Goal: Transaction & Acquisition: Purchase product/service

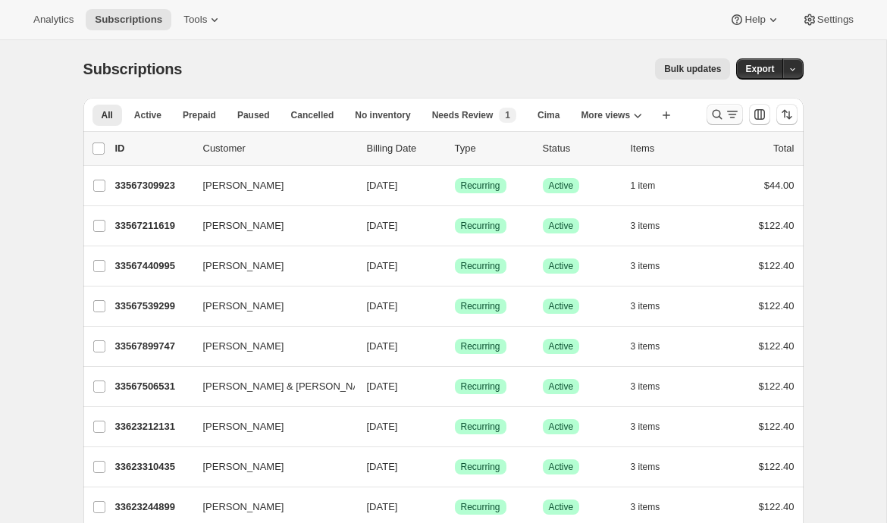
click at [725, 114] on icon "Search and filter results" at bounding box center [731, 114] width 15 height 15
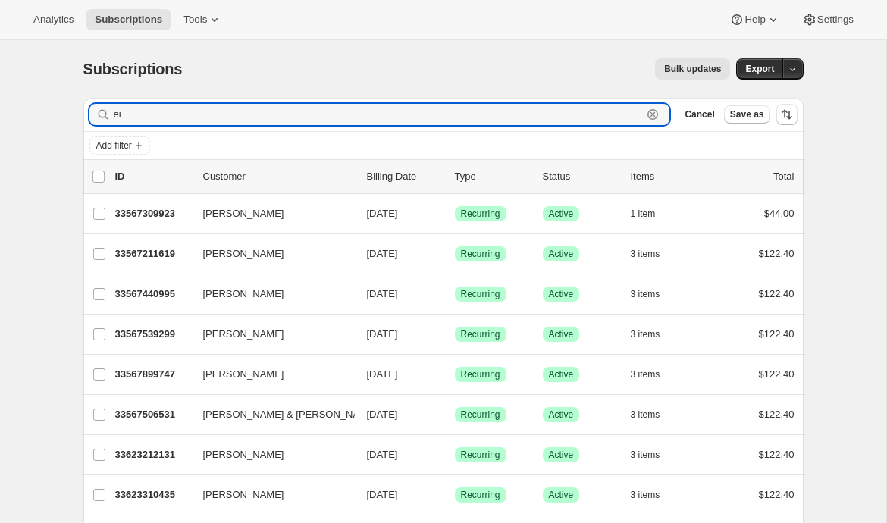
type input "e"
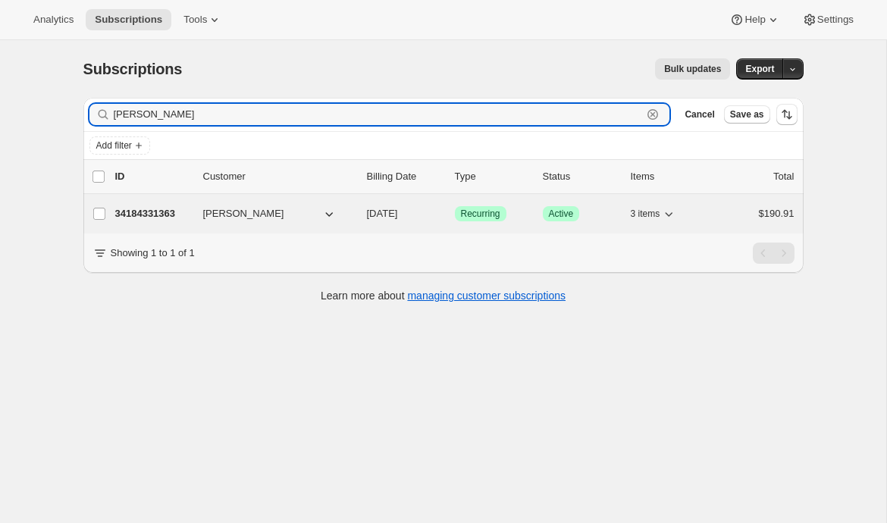
type input "[PERSON_NAME]"
click at [158, 208] on p "34184331363" at bounding box center [153, 213] width 76 height 15
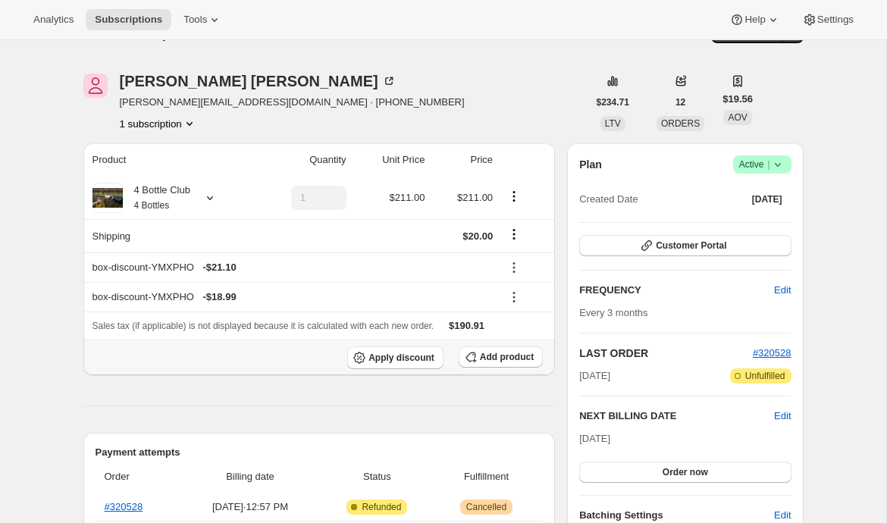
scroll to position [37, 0]
click at [213, 190] on icon at bounding box center [209, 196] width 15 height 15
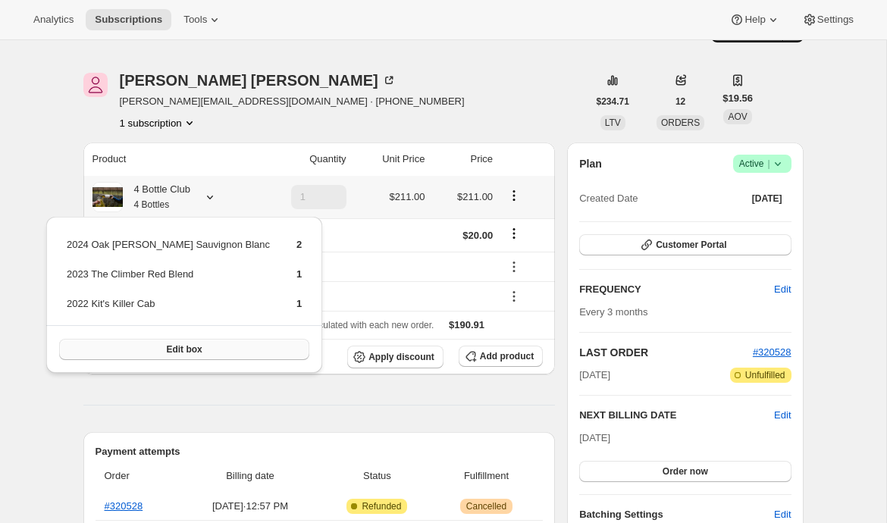
click at [199, 348] on button "Edit box" at bounding box center [184, 349] width 250 height 21
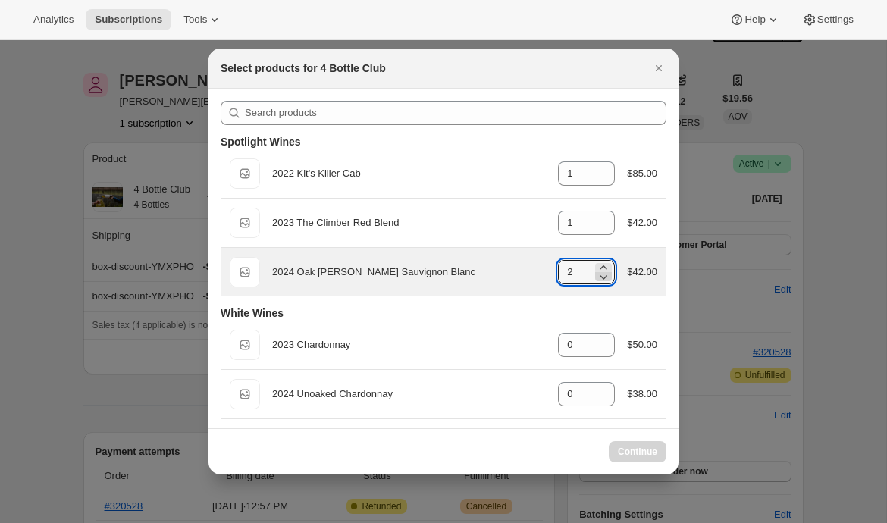
click at [599, 274] on icon ":reb:" at bounding box center [603, 276] width 15 height 15
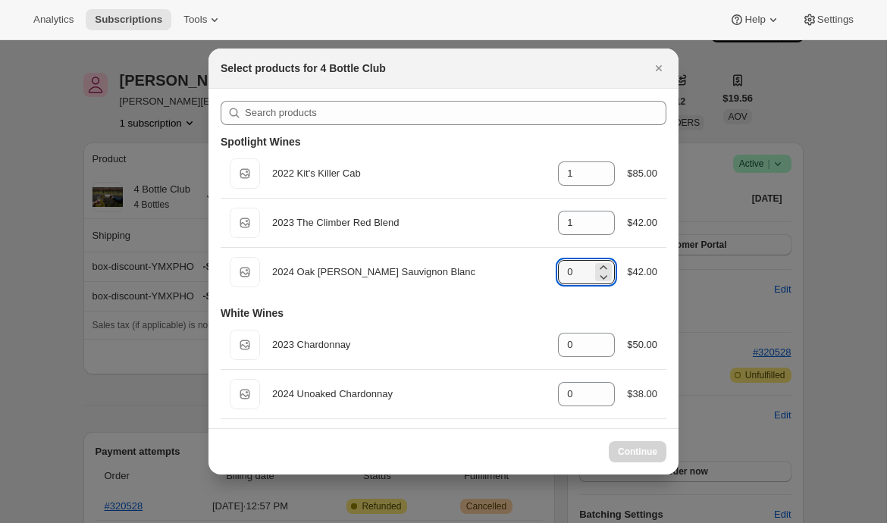
type input "2"
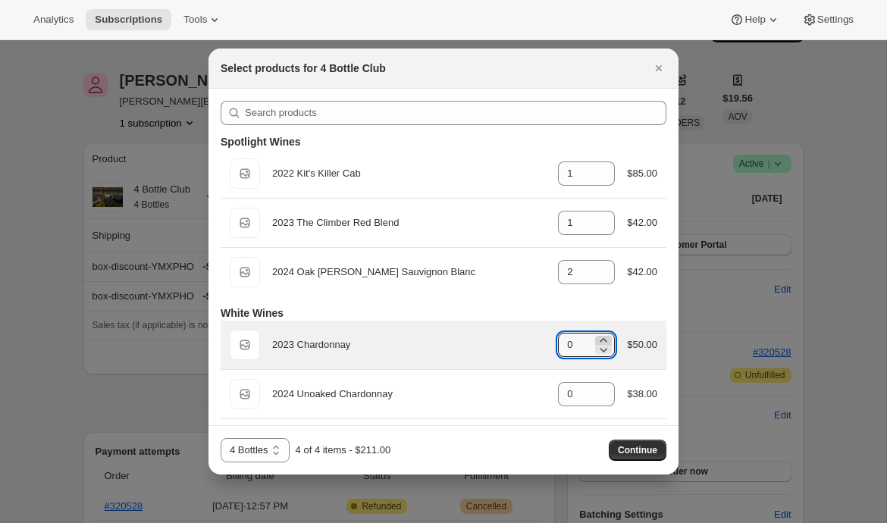
click at [596, 336] on icon ":reb:" at bounding box center [603, 340] width 15 height 15
type input "1"
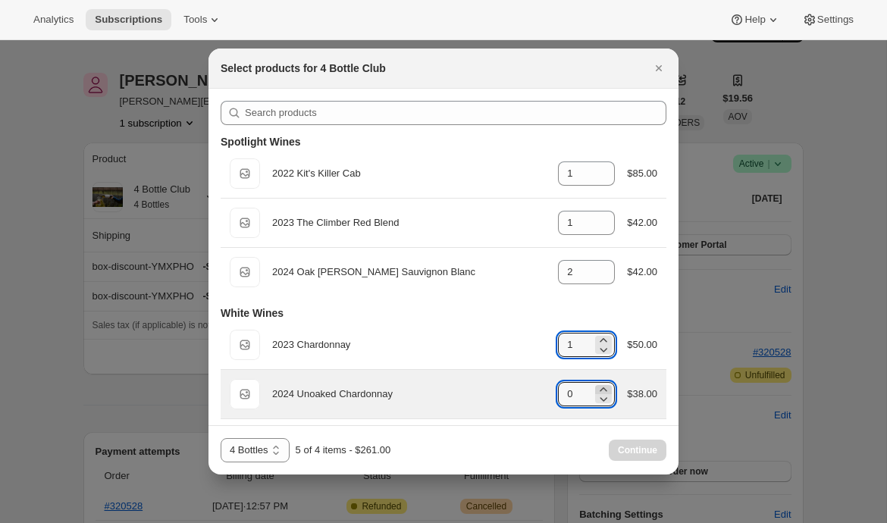
click at [599, 386] on icon ":reb:" at bounding box center [603, 389] width 15 height 15
type input "1"
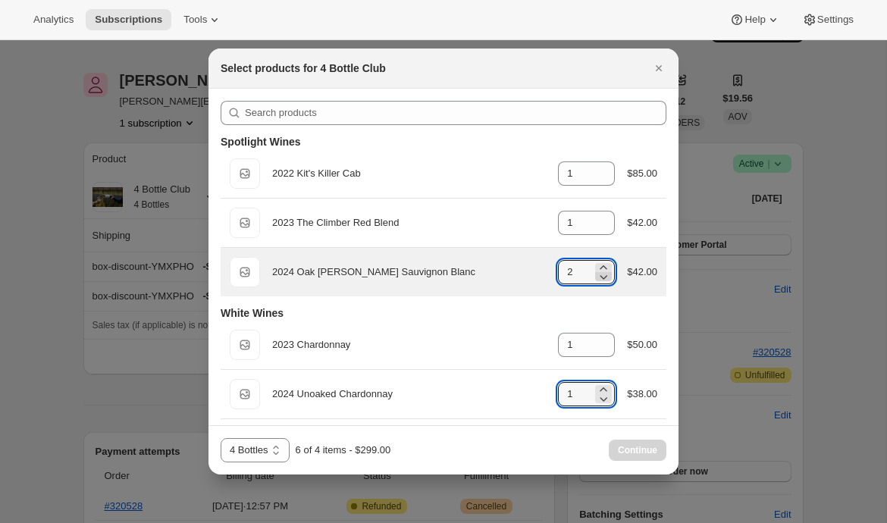
click at [599, 275] on icon ":reb:" at bounding box center [603, 276] width 15 height 15
type input "0"
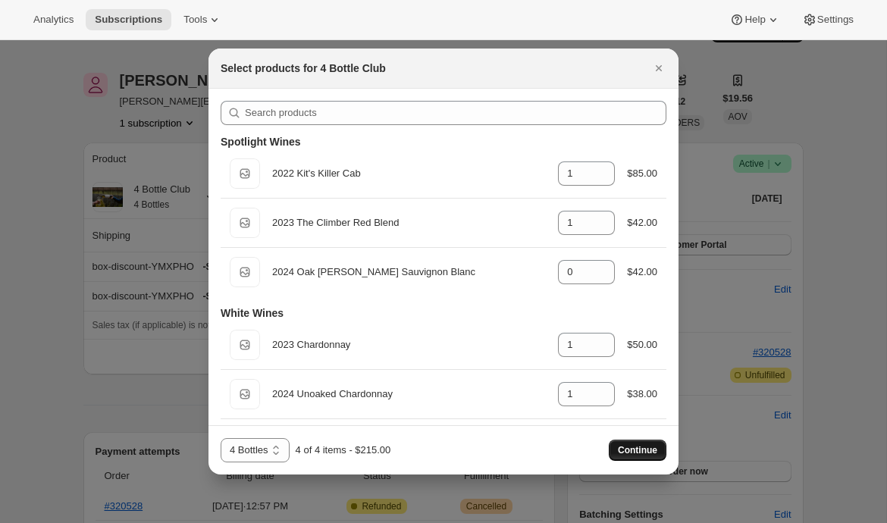
click at [637, 452] on span "Continue" at bounding box center [637, 450] width 39 height 12
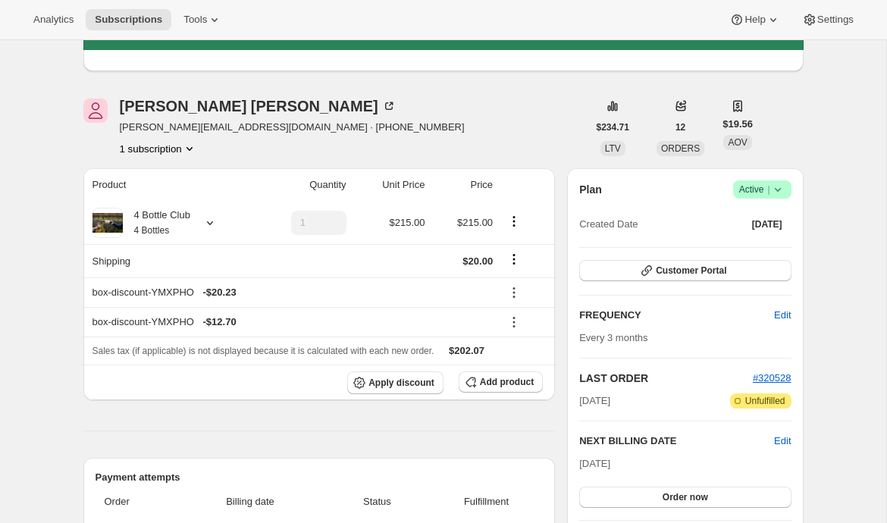
scroll to position [92, 0]
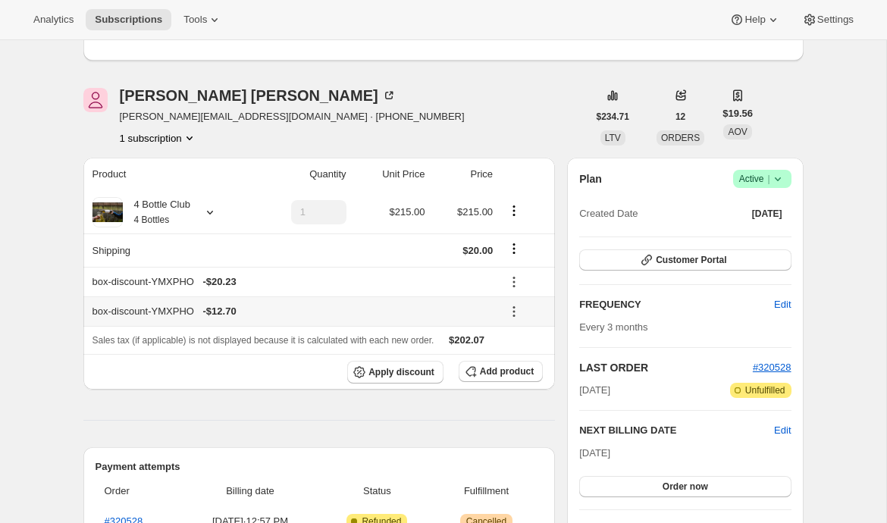
click at [515, 313] on icon at bounding box center [513, 311] width 15 height 15
click at [514, 366] on span "Remove" at bounding box center [524, 365] width 36 height 11
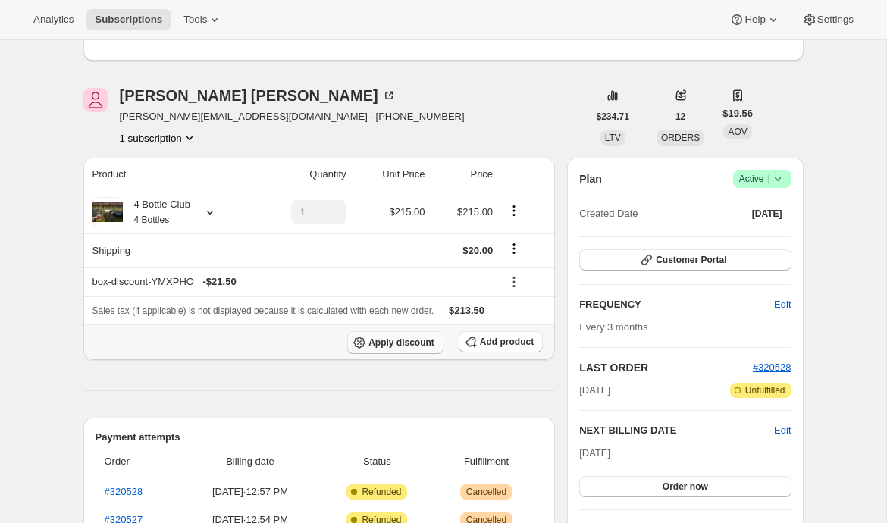
click at [371, 339] on span "Apply discount" at bounding box center [401, 342] width 66 height 12
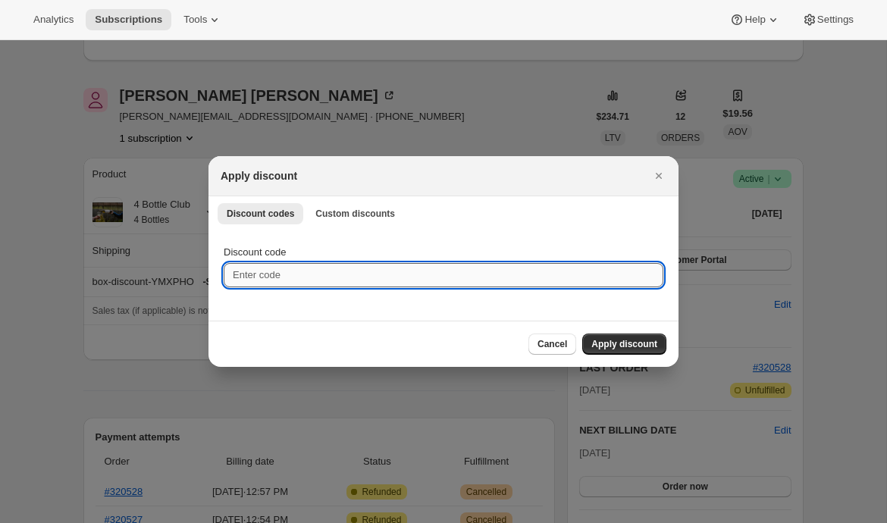
click at [281, 268] on input "Discount code" at bounding box center [443, 275] width 439 height 24
type input "EMILYTEST"
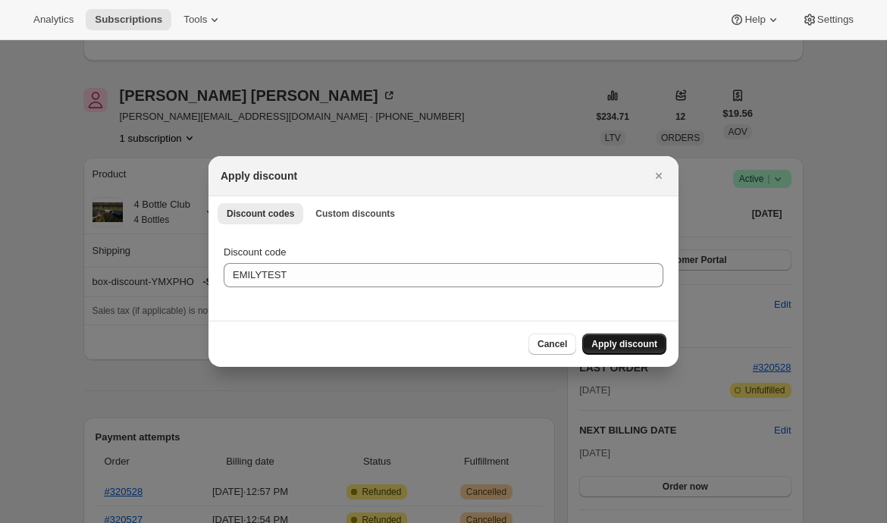
click at [614, 339] on span "Apply discount" at bounding box center [624, 344] width 66 height 12
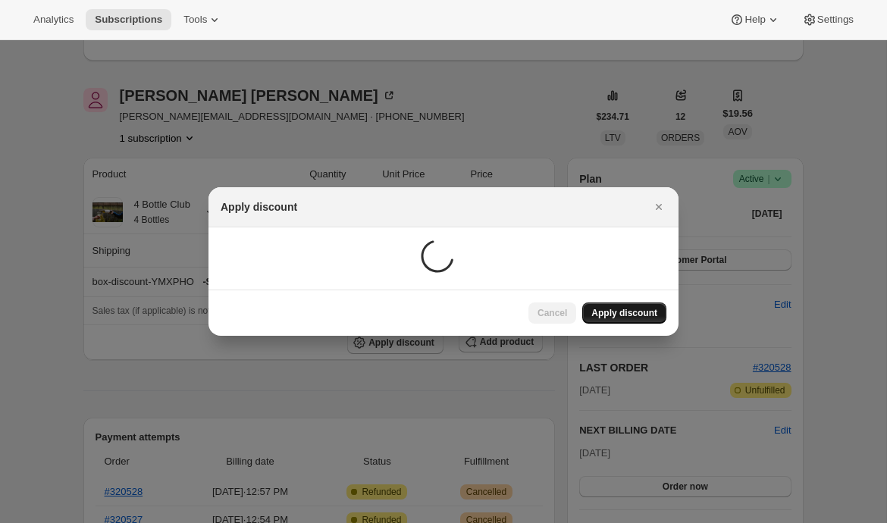
scroll to position [92, 0]
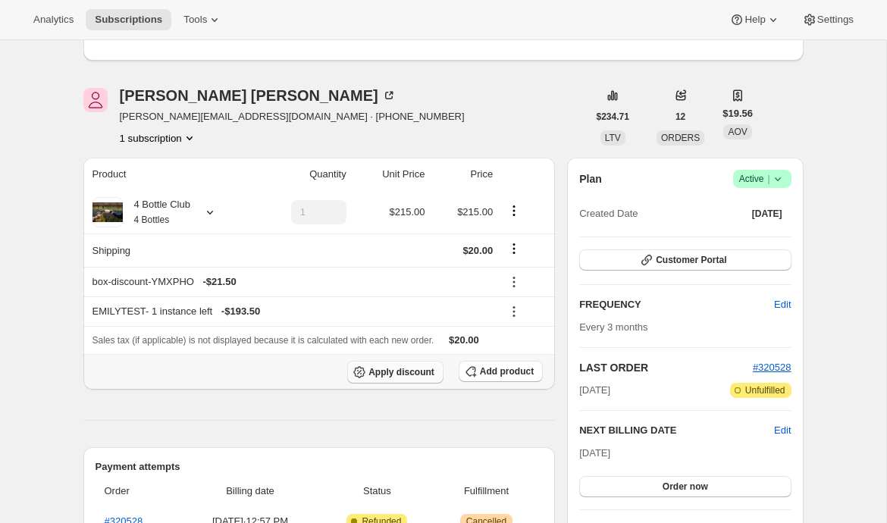
click at [402, 371] on span "Apply discount" at bounding box center [401, 372] width 66 height 12
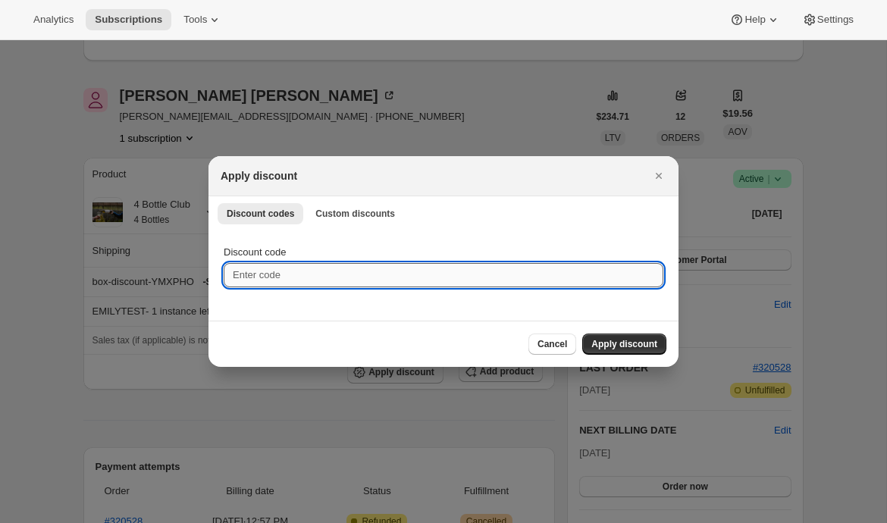
click at [310, 266] on input "Discount code" at bounding box center [443, 275] width 439 height 24
type input "EMILYSHIP"
click at [630, 342] on span "Apply discount" at bounding box center [624, 344] width 66 height 12
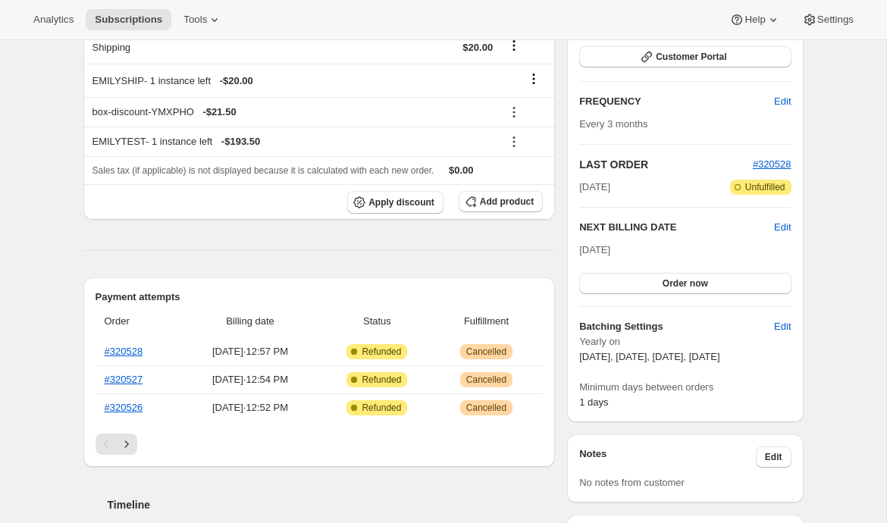
scroll to position [330, 0]
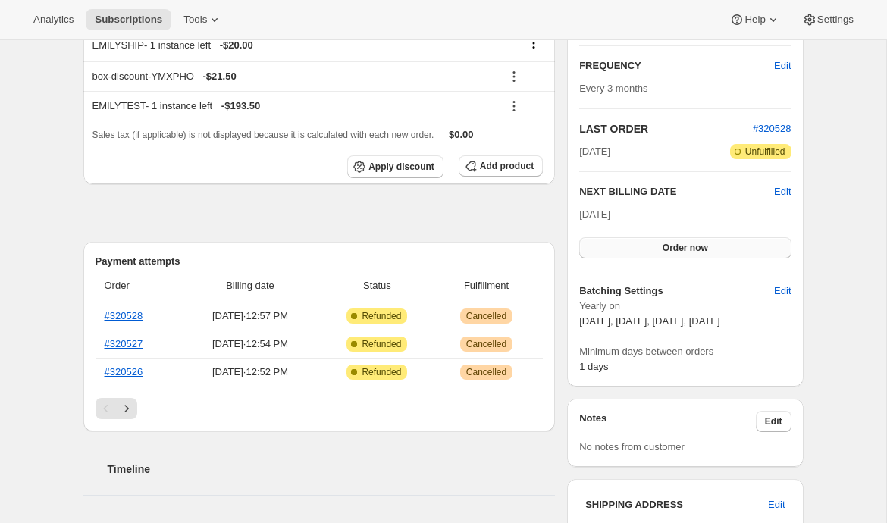
click at [643, 255] on button "Order now" at bounding box center [684, 247] width 211 height 21
click at [643, 252] on button "Click to confirm" at bounding box center [684, 247] width 211 height 21
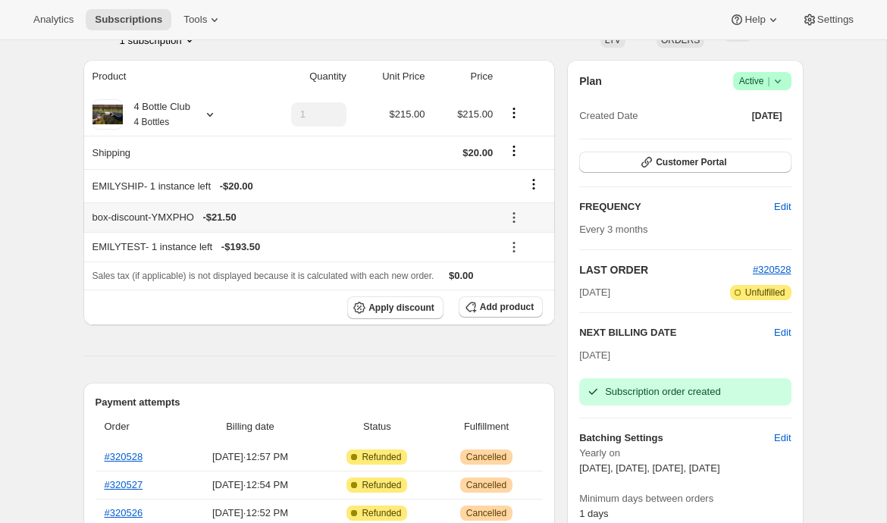
scroll to position [0, 0]
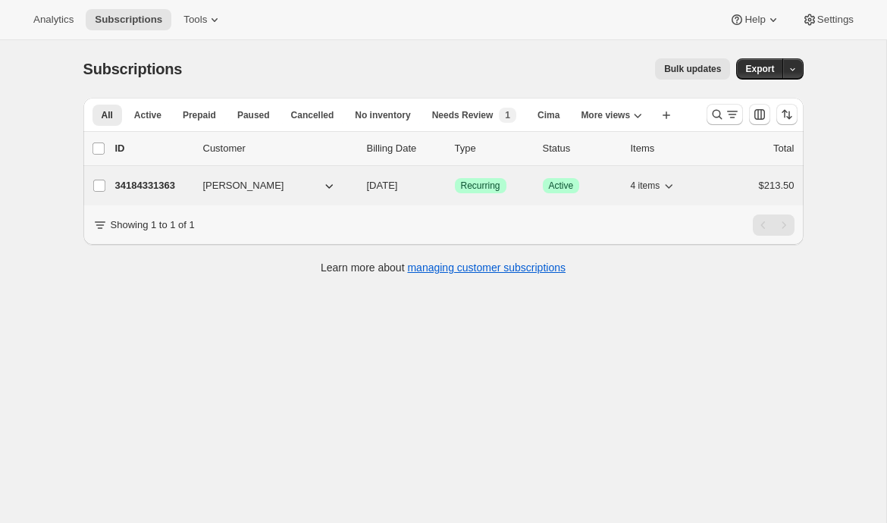
click at [252, 186] on span "[PERSON_NAME]" at bounding box center [243, 185] width 81 height 15
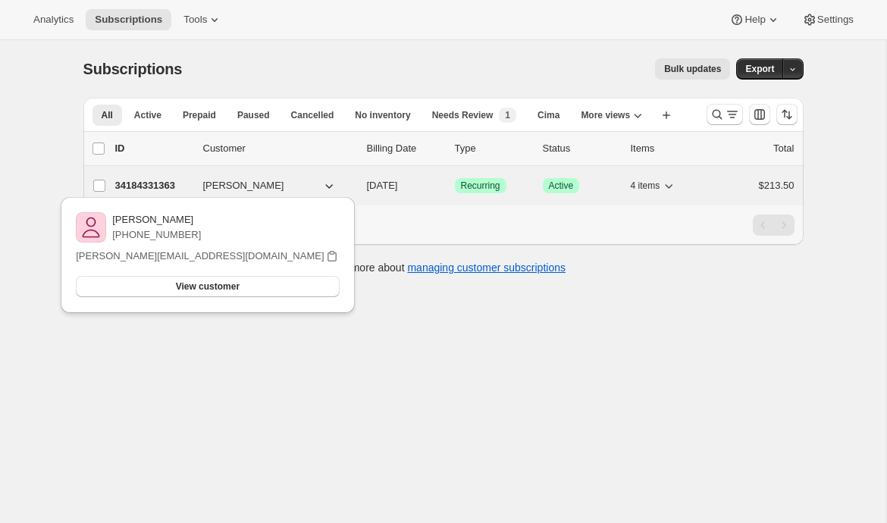
click at [177, 186] on p "34184331363" at bounding box center [153, 185] width 76 height 15
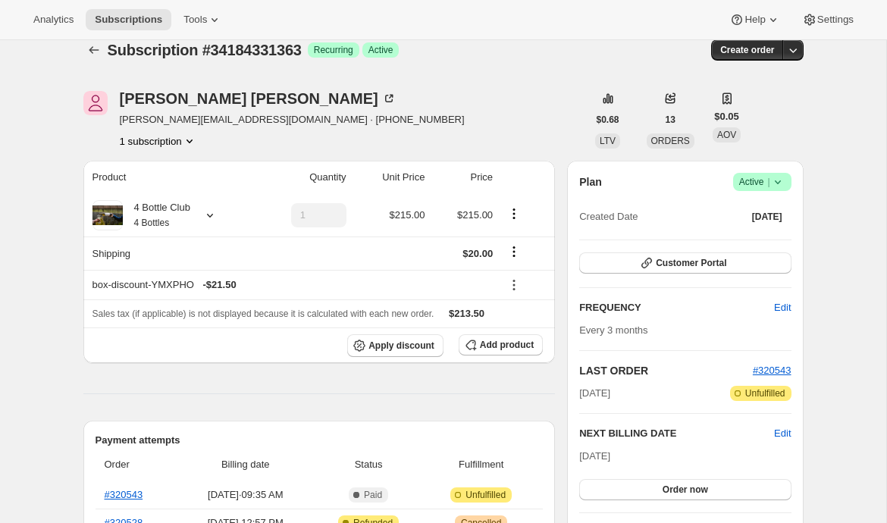
scroll to position [57, 0]
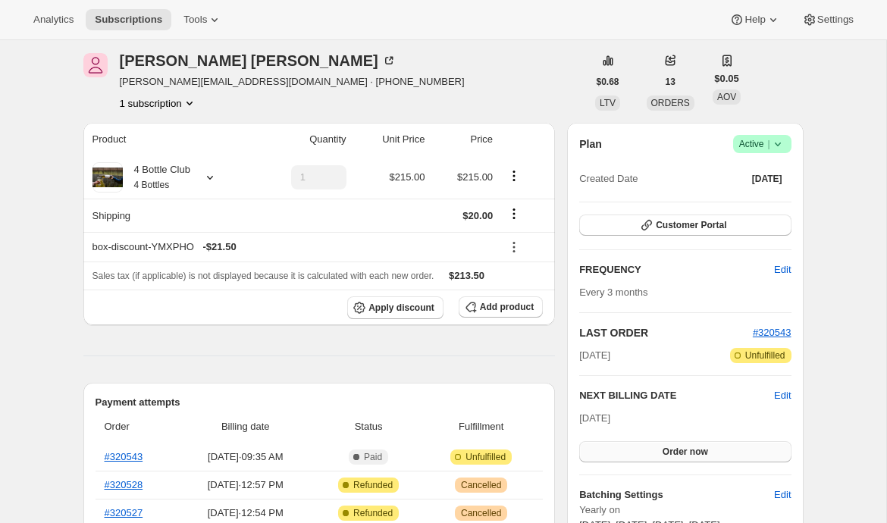
click at [671, 452] on span "Order now" at bounding box center [684, 452] width 45 height 12
click at [408, 312] on span "Apply discount" at bounding box center [401, 308] width 66 height 12
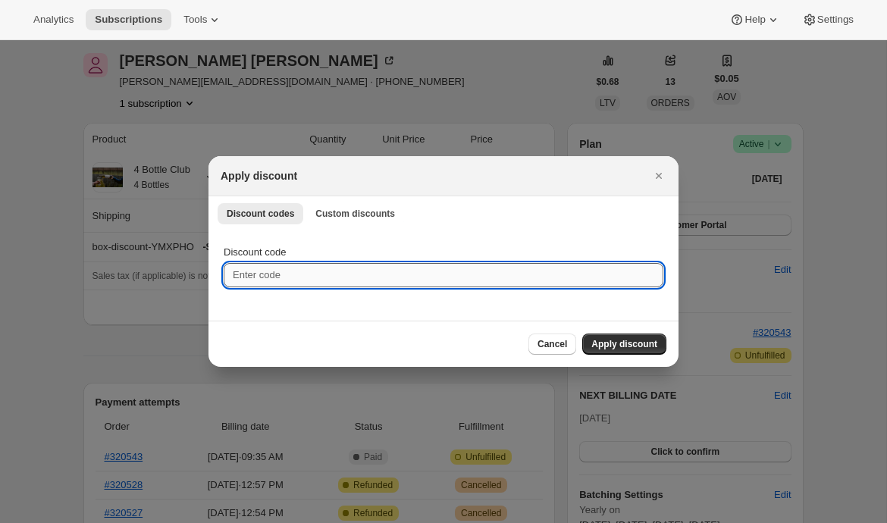
click at [324, 280] on input "Discount code" at bounding box center [443, 275] width 439 height 24
type input "EMILYTEST"
click at [635, 339] on span "Apply discount" at bounding box center [624, 344] width 66 height 12
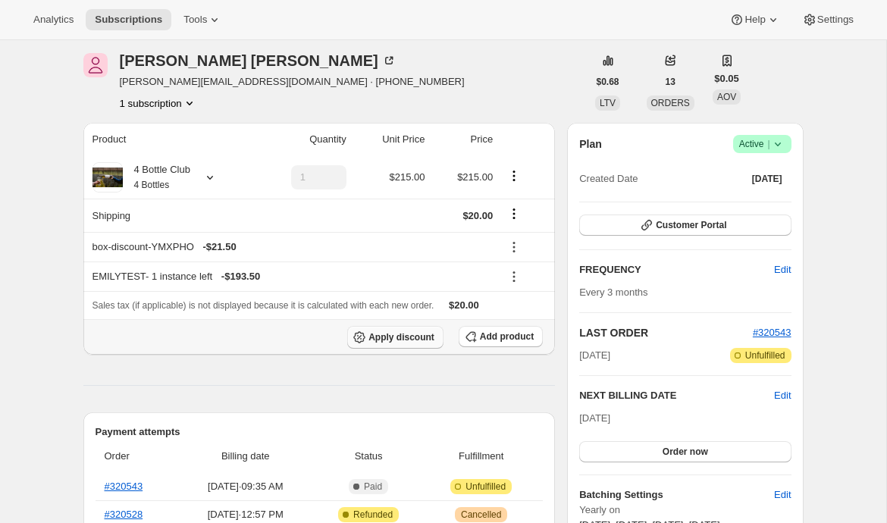
click at [403, 342] on span "Apply discount" at bounding box center [401, 337] width 66 height 12
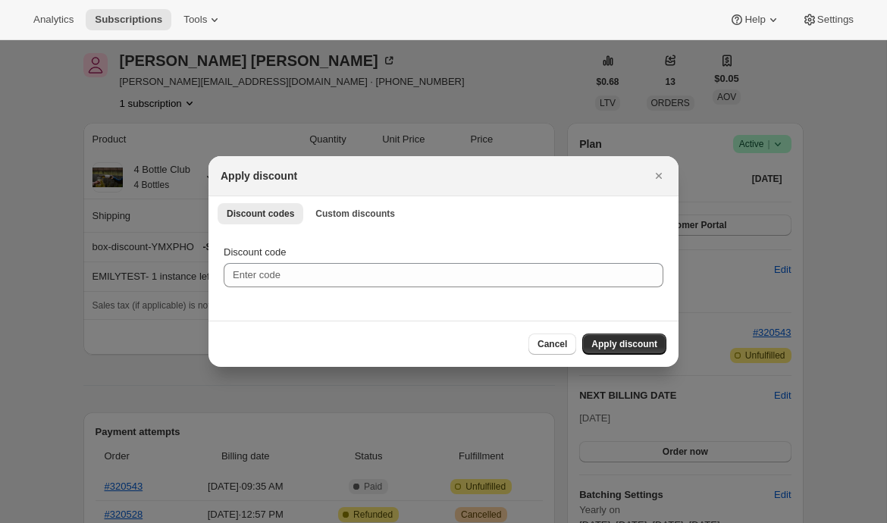
scroll to position [0, 0]
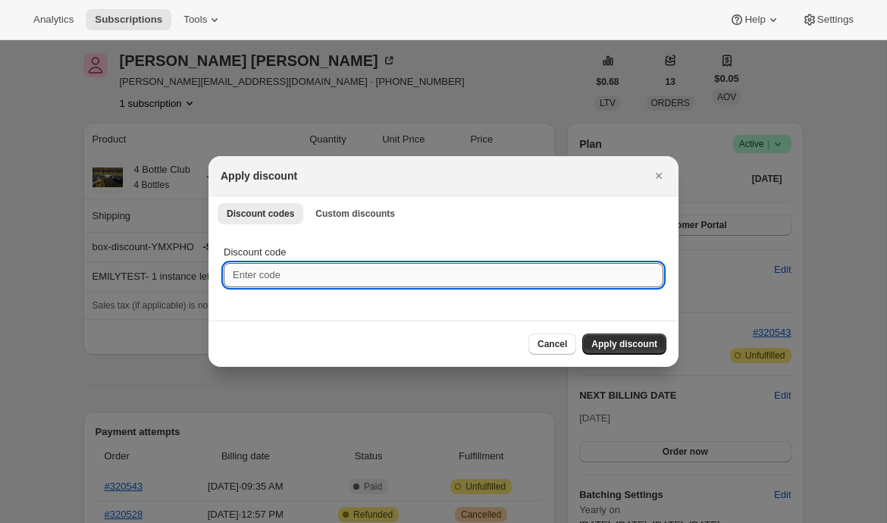
click at [359, 269] on input "Discount code" at bounding box center [443, 275] width 439 height 24
type input "EMILYSHIP"
click at [606, 338] on span "Apply discount" at bounding box center [624, 344] width 66 height 12
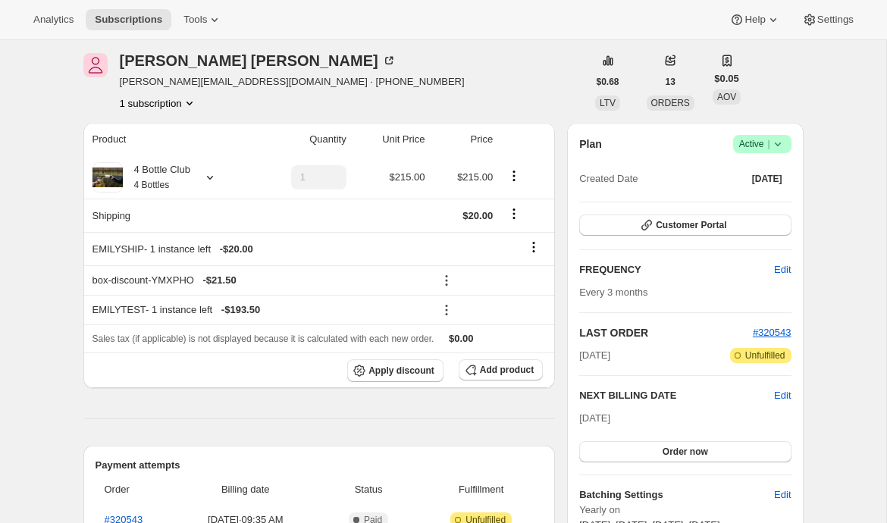
scroll to position [64, 0]
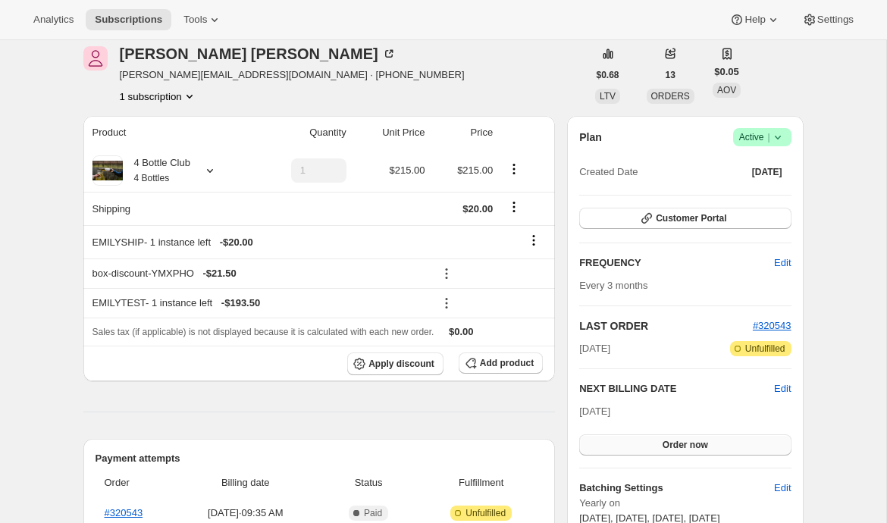
click at [610, 442] on button "Order now" at bounding box center [684, 444] width 211 height 21
click at [610, 442] on button "Click to confirm" at bounding box center [684, 444] width 211 height 21
